Goal: Information Seeking & Learning: Learn about a topic

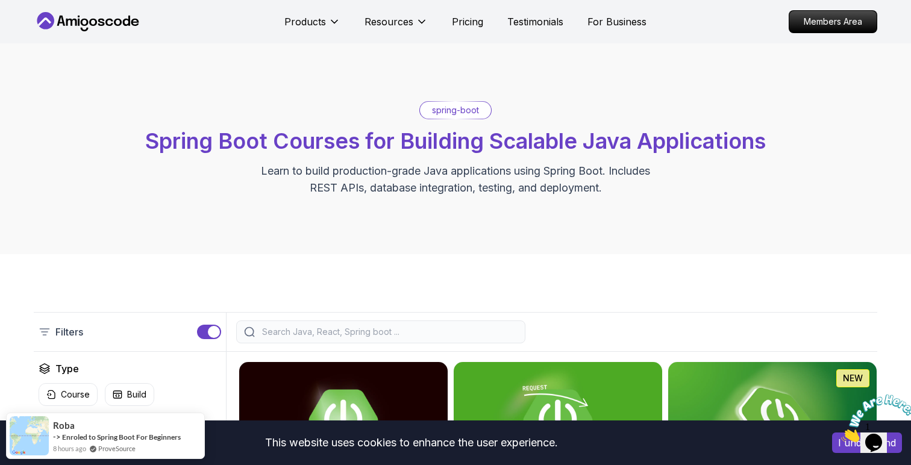
scroll to position [137, 0]
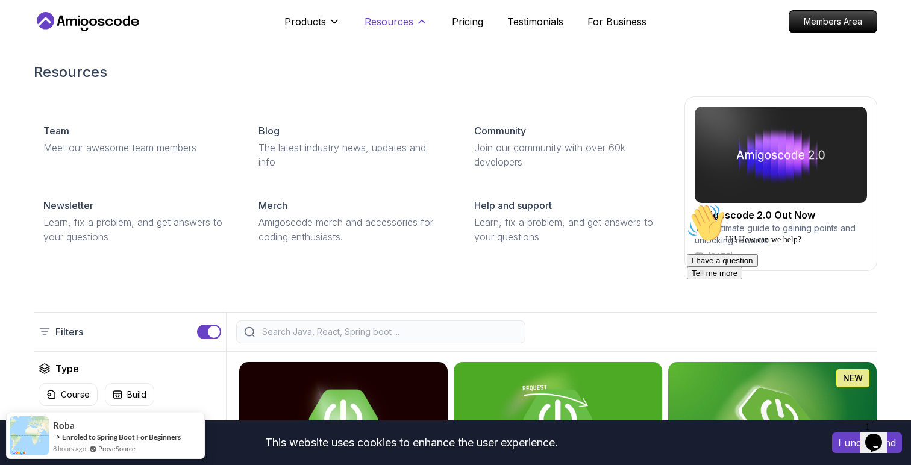
click at [413, 20] on button "Resources" at bounding box center [396, 26] width 63 height 24
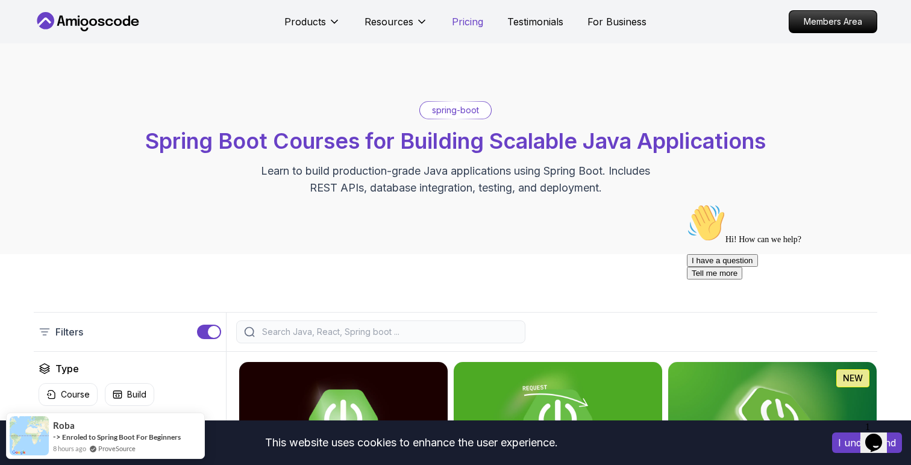
click at [479, 21] on p "Pricing" at bounding box center [467, 21] width 31 height 14
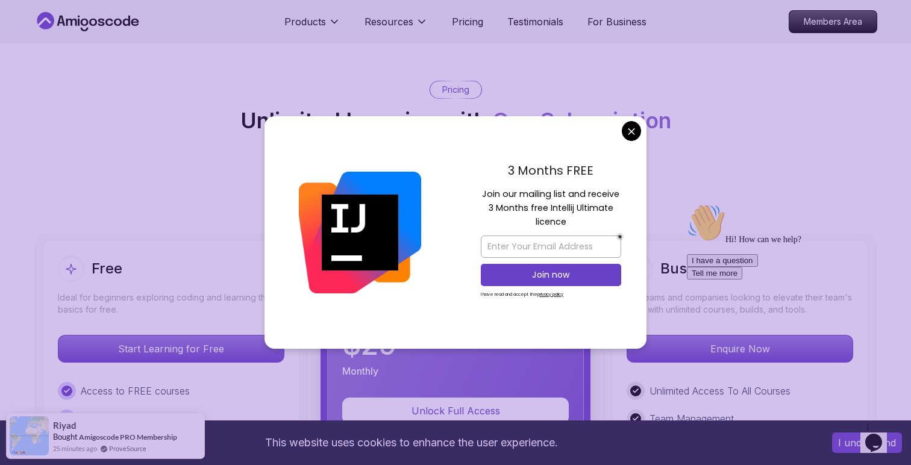
scroll to position [2637, 0]
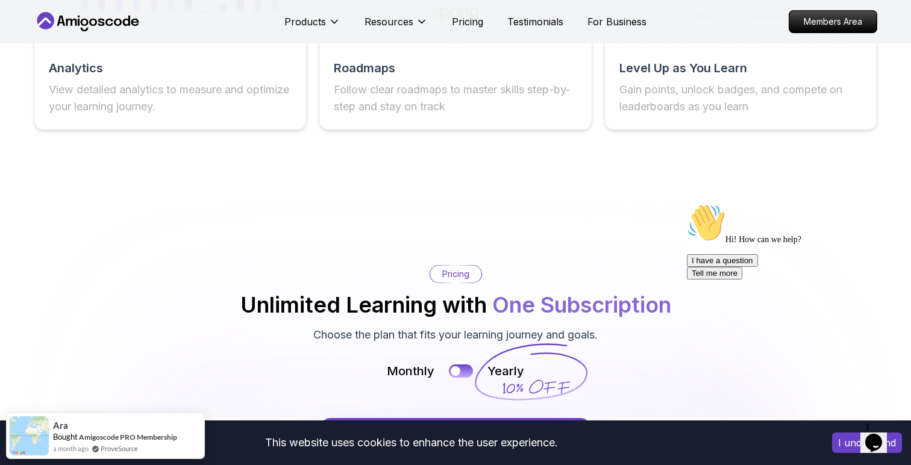
scroll to position [2448, 0]
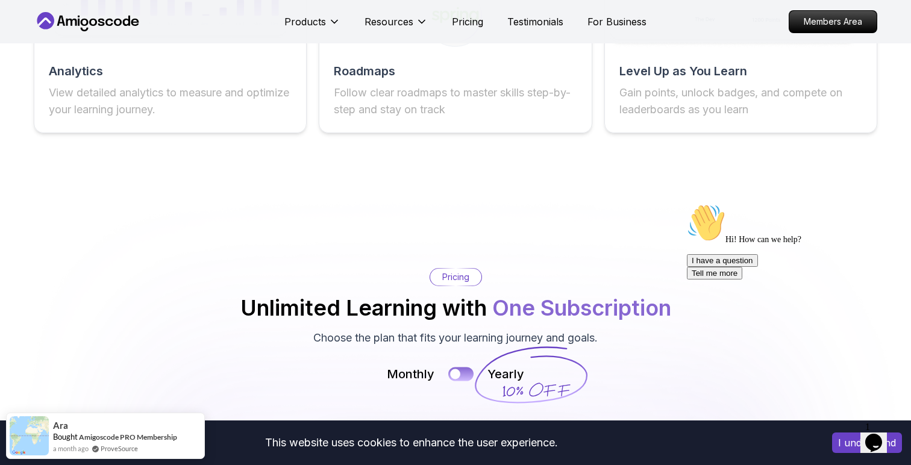
click at [471, 368] on button at bounding box center [460, 375] width 25 height 14
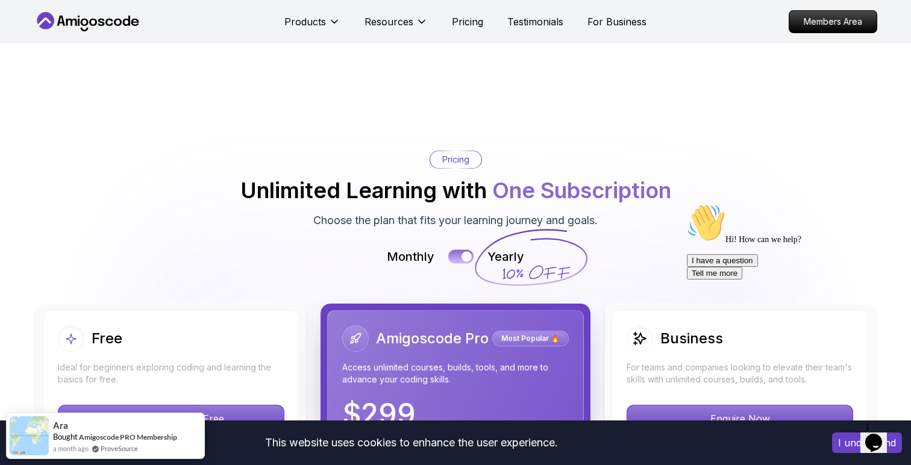
scroll to position [2583, 0]
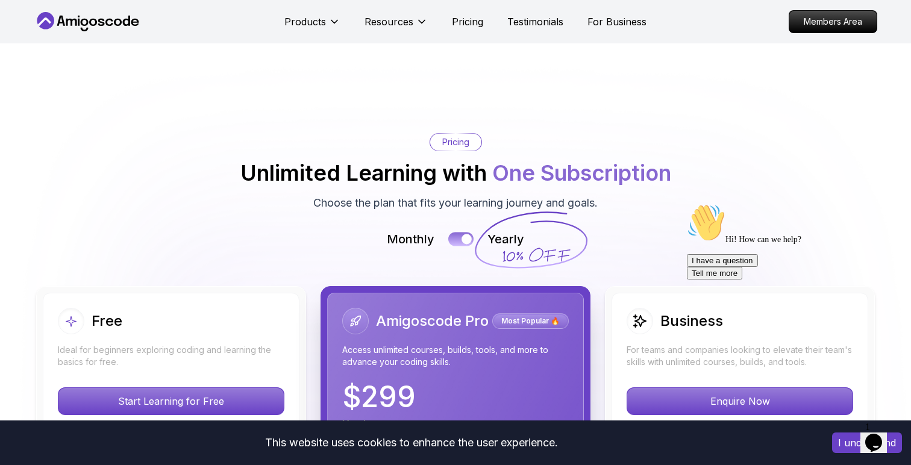
click at [461, 233] on button at bounding box center [460, 240] width 25 height 14
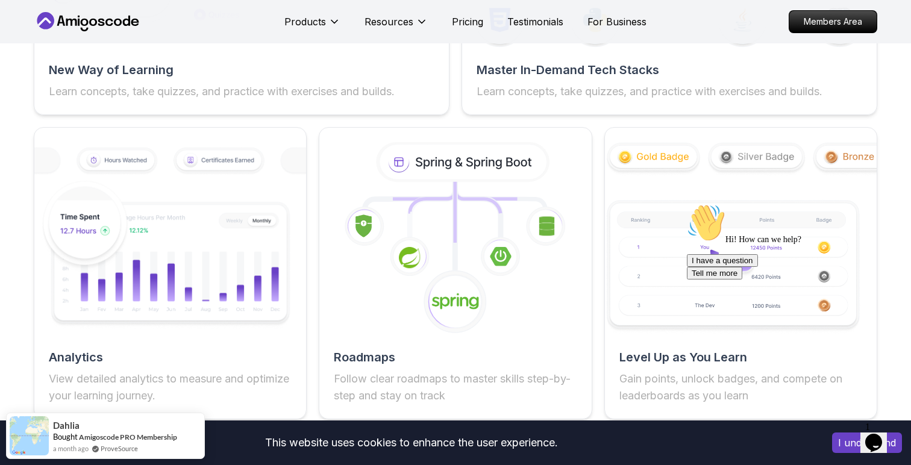
scroll to position [2087, 0]
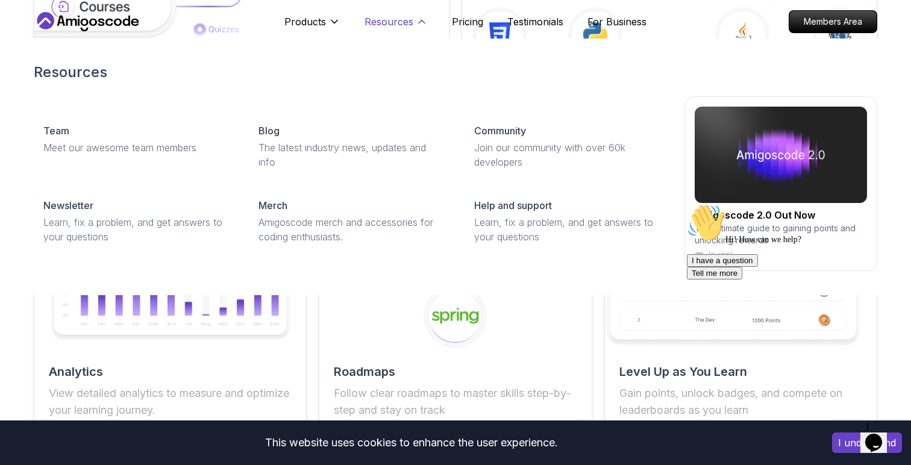
click at [383, 30] on button "Resources" at bounding box center [396, 26] width 63 height 24
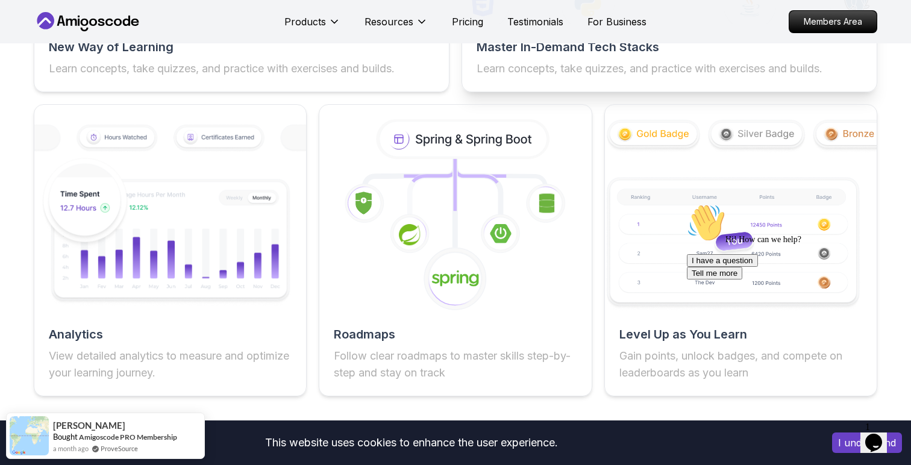
scroll to position [2131, 0]
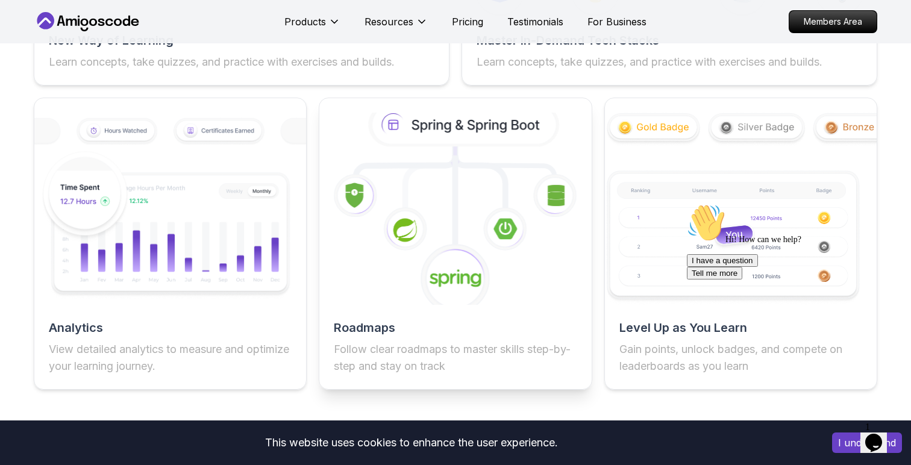
click at [371, 310] on div "Roadmaps Follow clear roadmaps to master skills step-by-step and stay on track" at bounding box center [455, 244] width 273 height 293
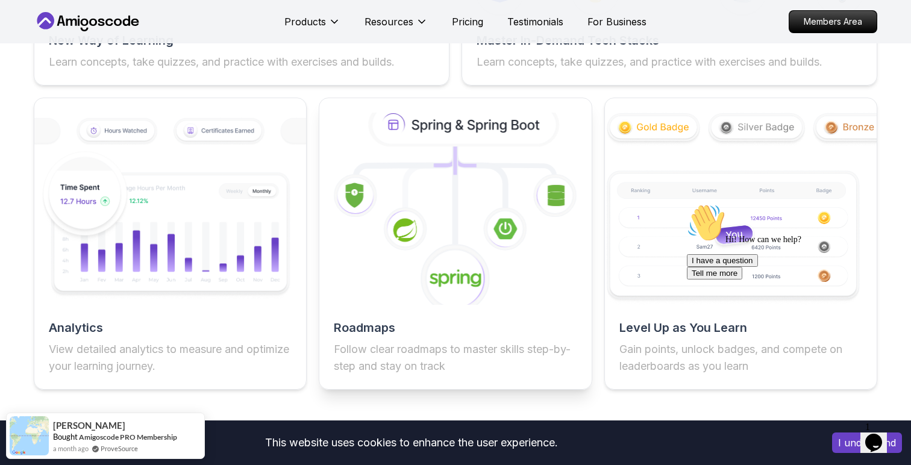
click at [497, 134] on icon at bounding box center [464, 124] width 184 height 39
click at [453, 121] on icon at bounding box center [464, 124] width 184 height 39
click at [352, 322] on h2 "Roadmaps" at bounding box center [455, 327] width 243 height 17
type textarea "Roadmaps"
click at [352, 322] on h2 "Roadmaps" at bounding box center [455, 327] width 243 height 17
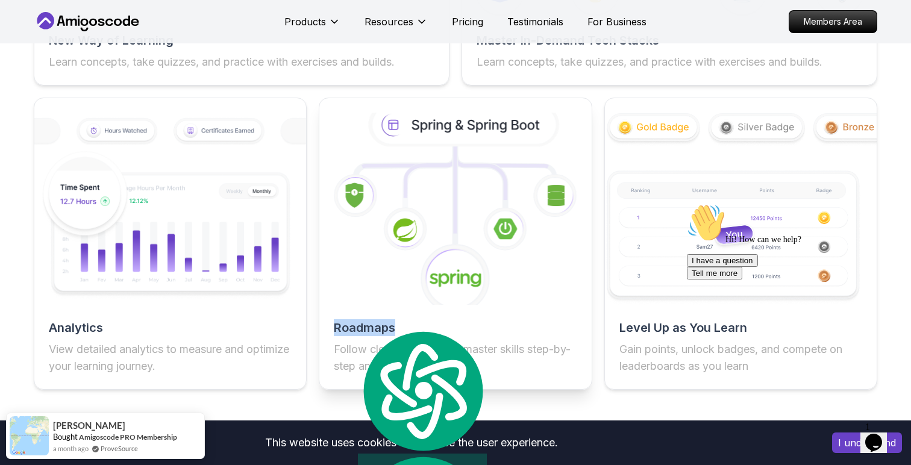
click at [464, 234] on icon at bounding box center [455, 209] width 299 height 212
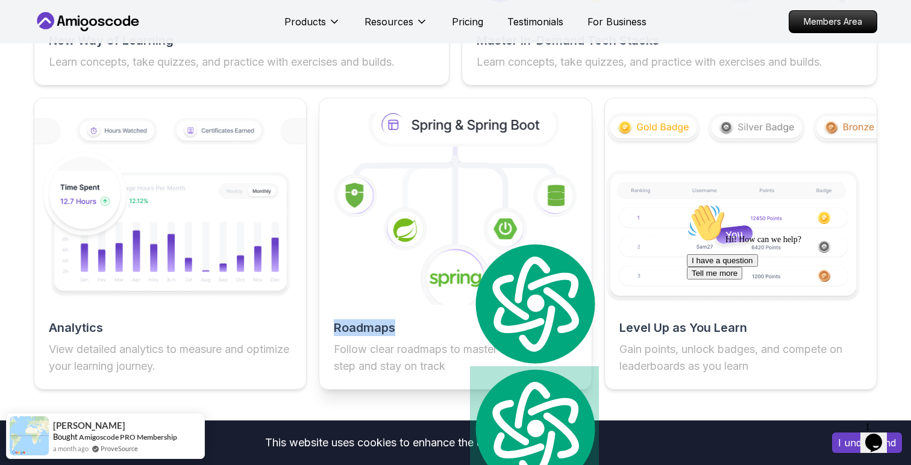
click at [447, 271] on image at bounding box center [456, 278] width 52 height 21
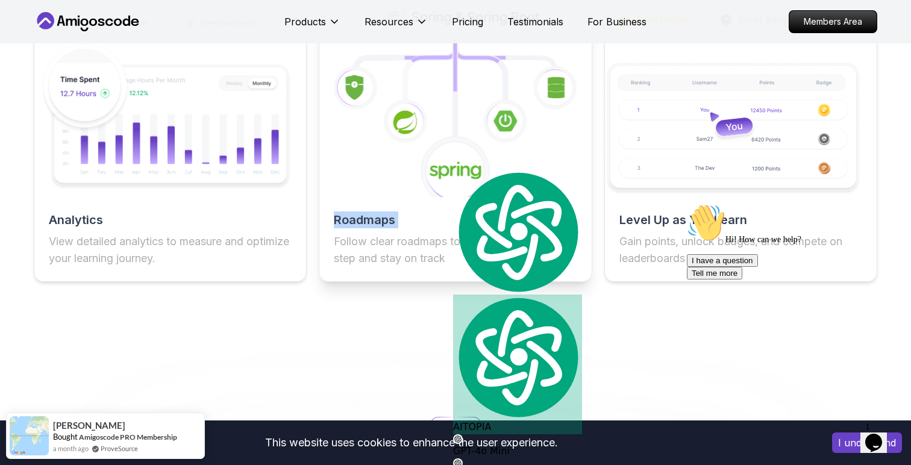
scroll to position [2253, 0]
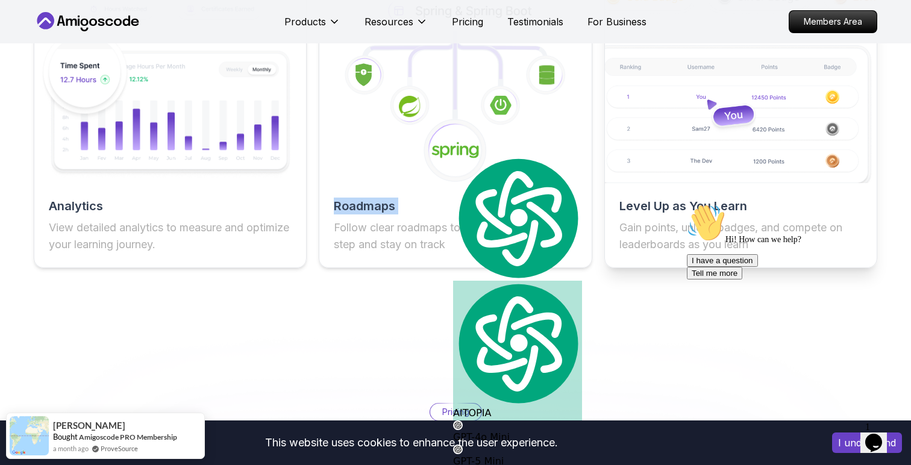
click at [669, 202] on h2 "Level Up as You Learn" at bounding box center [740, 206] width 243 height 17
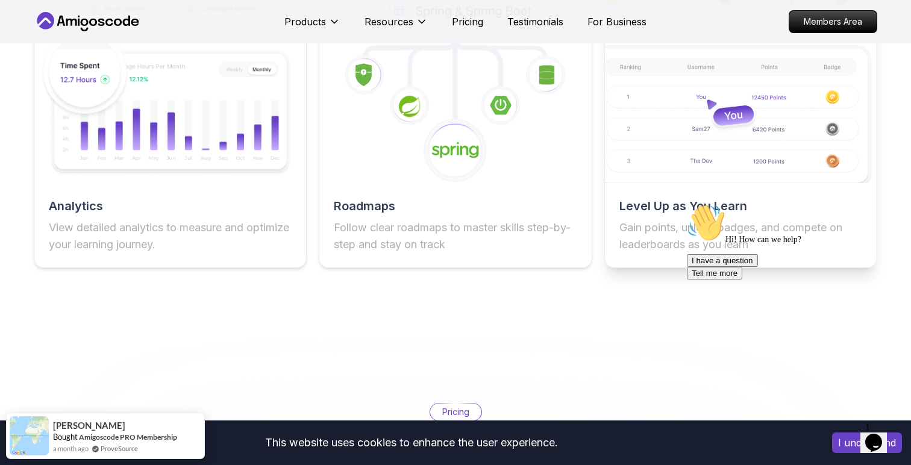
click at [698, 136] on img at bounding box center [740, 87] width 299 height 212
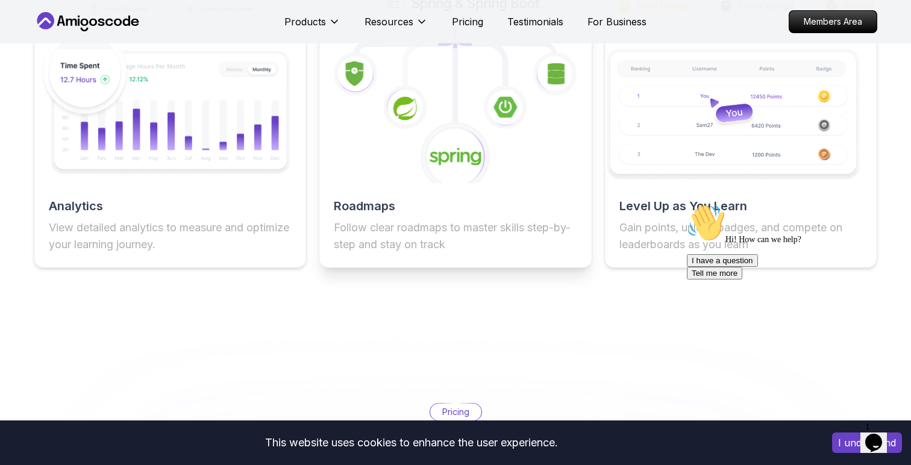
click at [510, 140] on icon at bounding box center [455, 87] width 299 height 212
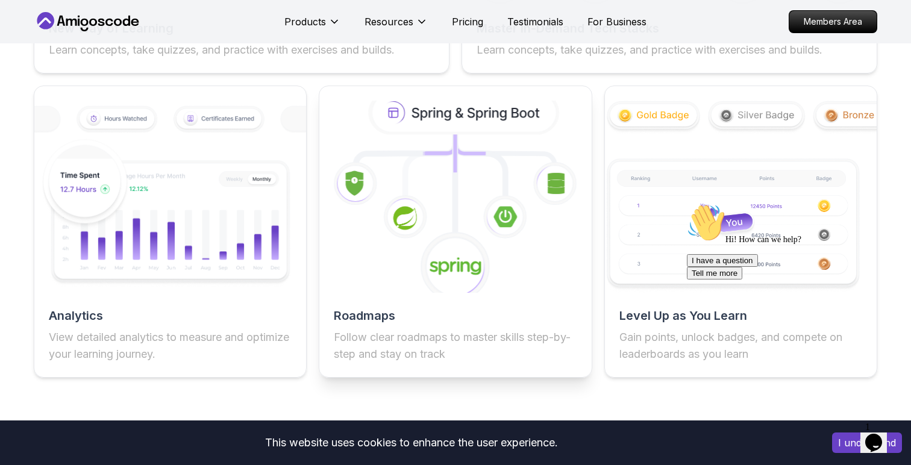
scroll to position [2128, 0]
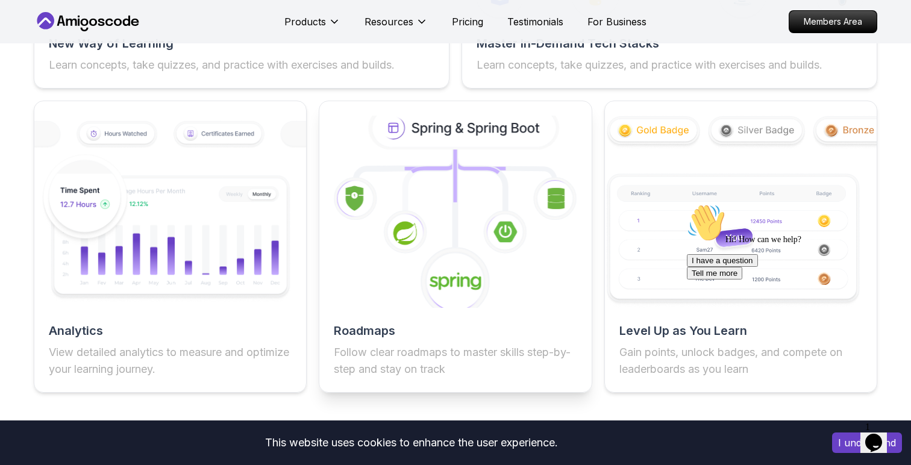
click at [439, 118] on icon at bounding box center [464, 127] width 184 height 39
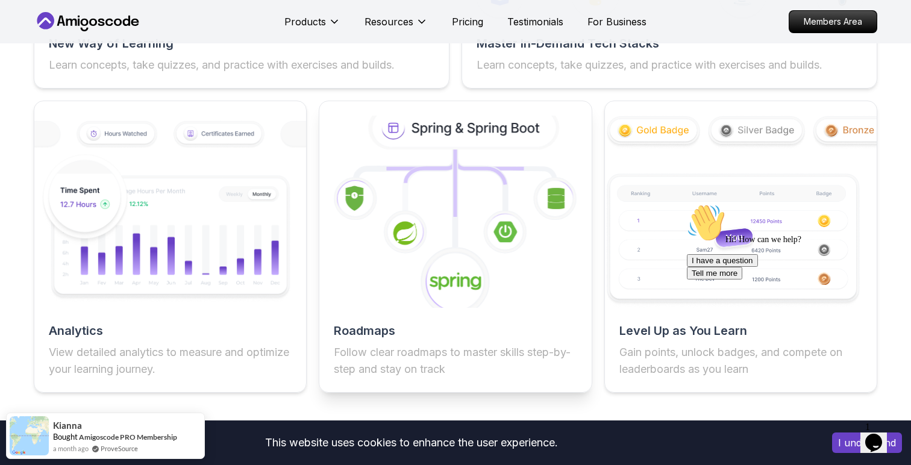
click at [399, 124] on icon at bounding box center [464, 127] width 184 height 39
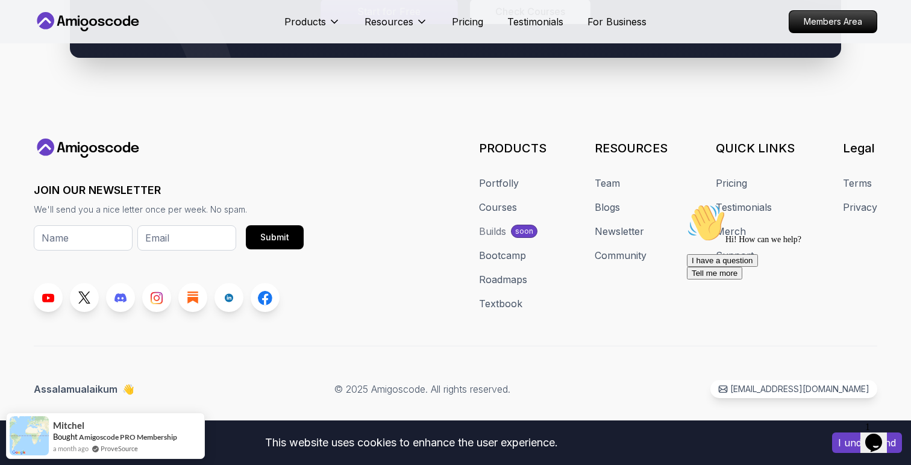
scroll to position [6544, 0]
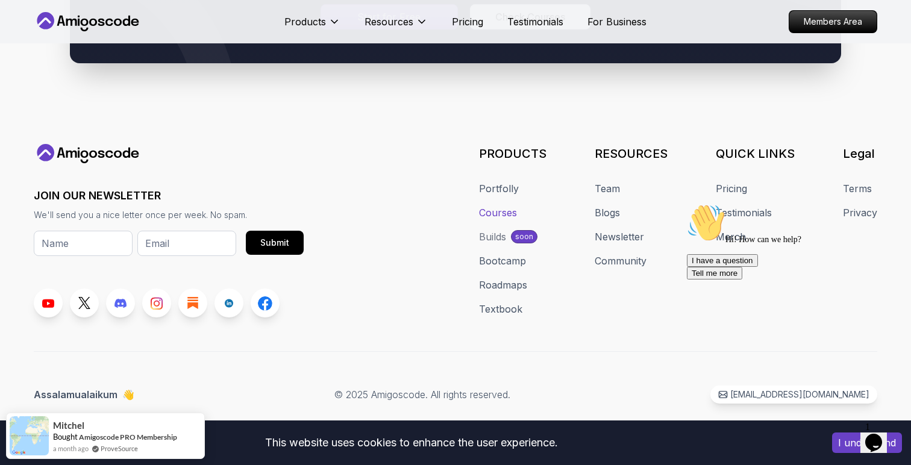
click at [495, 220] on link "Courses" at bounding box center [498, 212] width 38 height 14
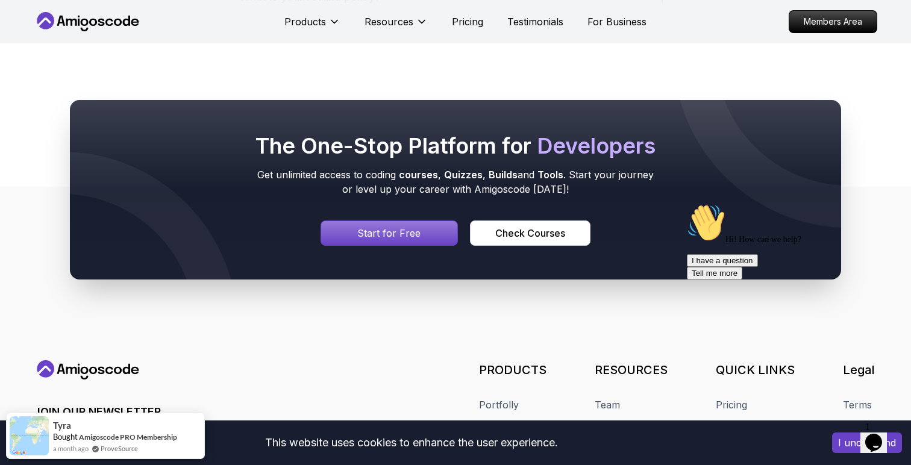
scroll to position [5530, 0]
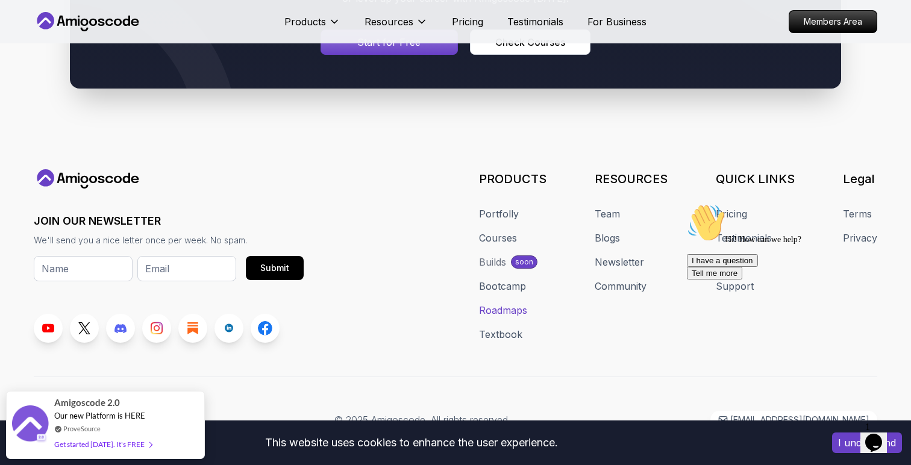
click at [507, 303] on link "Roadmaps" at bounding box center [503, 310] width 48 height 14
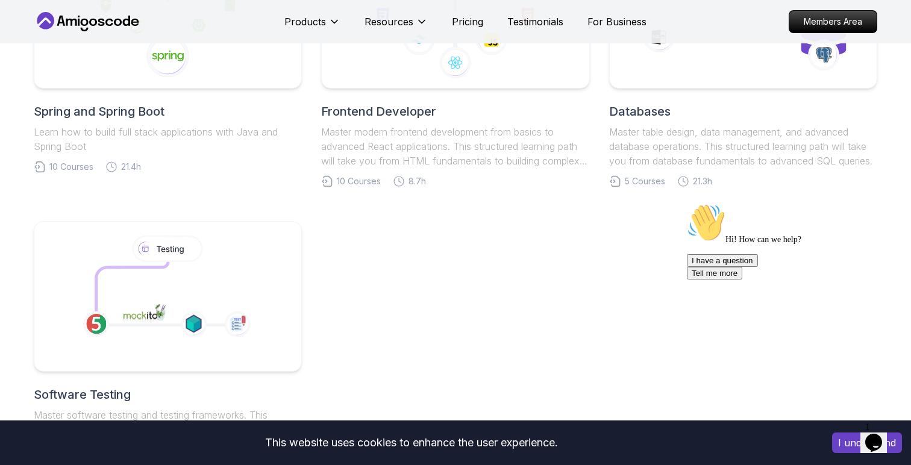
scroll to position [655, 0]
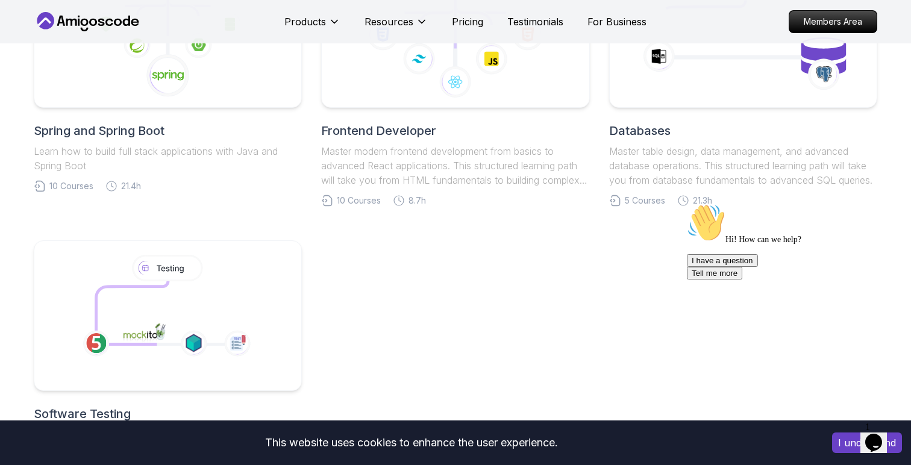
click at [168, 118] on link "Spring and Spring Boot Learn how to build full stack applications with Java and…" at bounding box center [168, 74] width 268 height 235
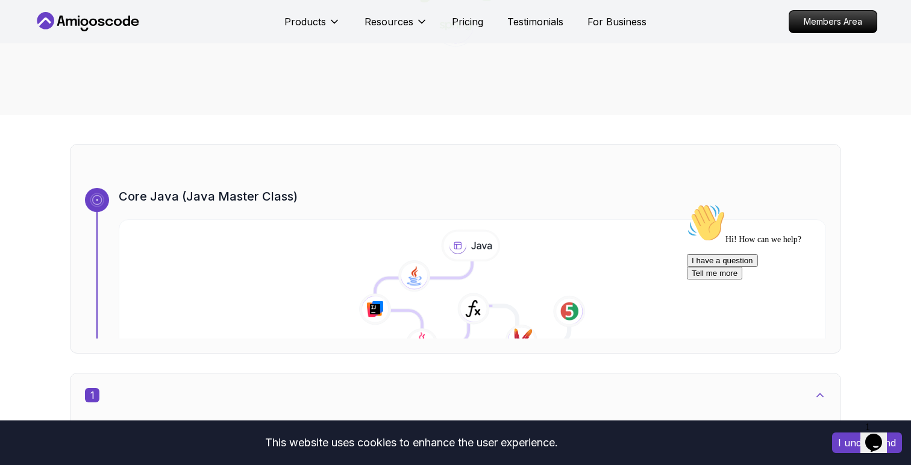
scroll to position [193, 0]
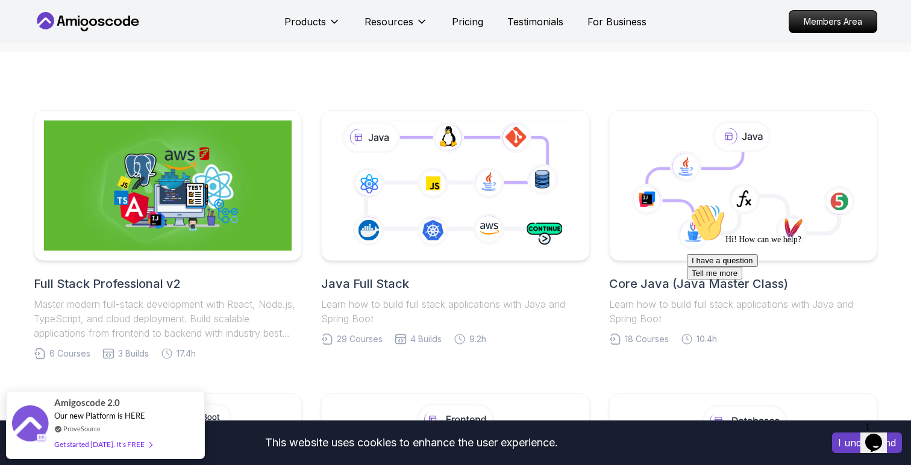
scroll to position [196, 0]
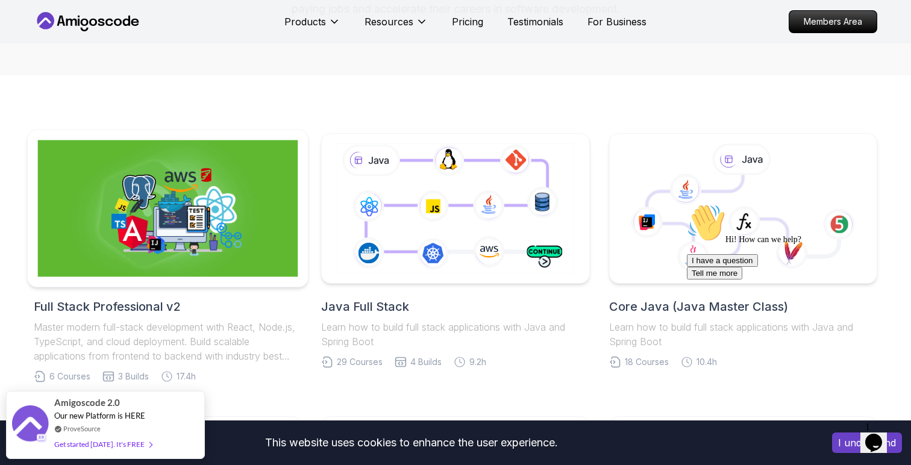
click at [178, 235] on img at bounding box center [168, 208] width 260 height 137
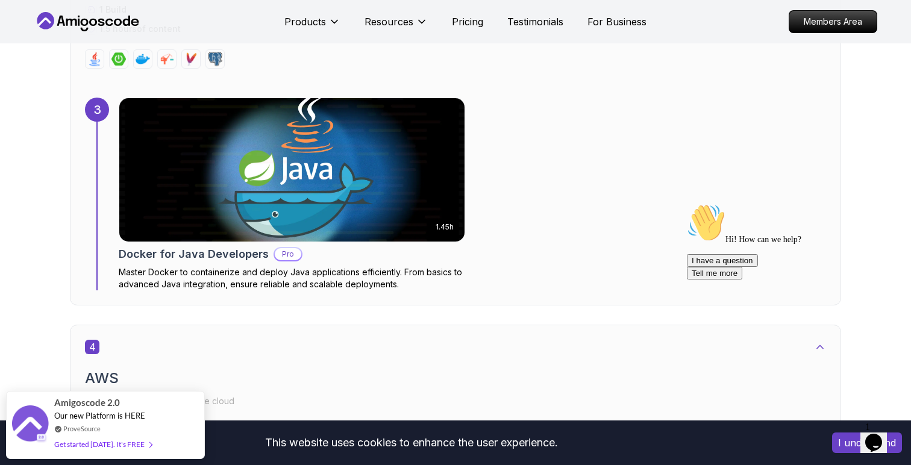
scroll to position [137, 0]
